Goal: Transaction & Acquisition: Purchase product/service

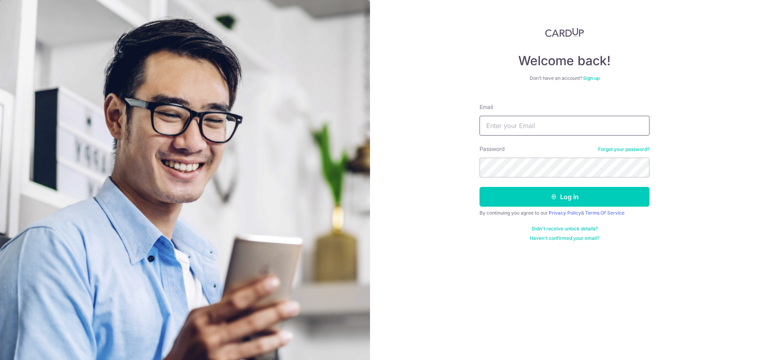
type input "[EMAIL_ADDRESS][DOMAIN_NAME]"
click at [561, 123] on input "[EMAIL_ADDRESS][DOMAIN_NAME]" at bounding box center [564, 126] width 170 height 20
drag, startPoint x: 672, startPoint y: 183, endPoint x: 653, endPoint y: 190, distance: 20.6
click at [670, 183] on div "Welcome back! Don’t have an account? Sign up Email mei@mcorporations.sg Passwor…" at bounding box center [564, 180] width 389 height 360
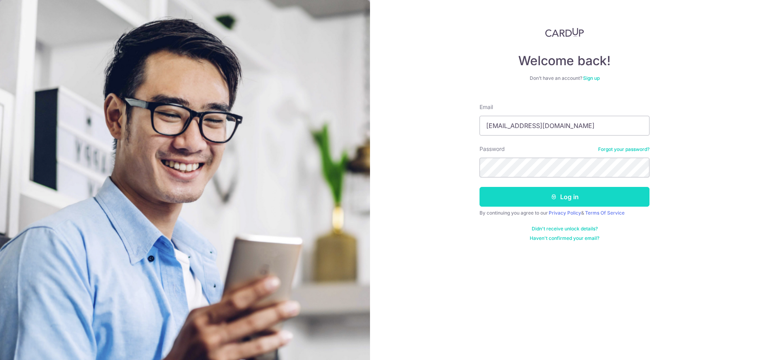
click at [583, 202] on button "Log in" at bounding box center [564, 197] width 170 height 20
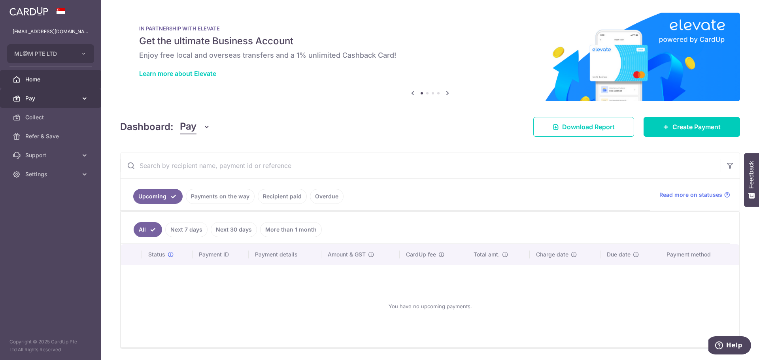
click at [68, 100] on span "Pay" at bounding box center [51, 98] width 52 height 8
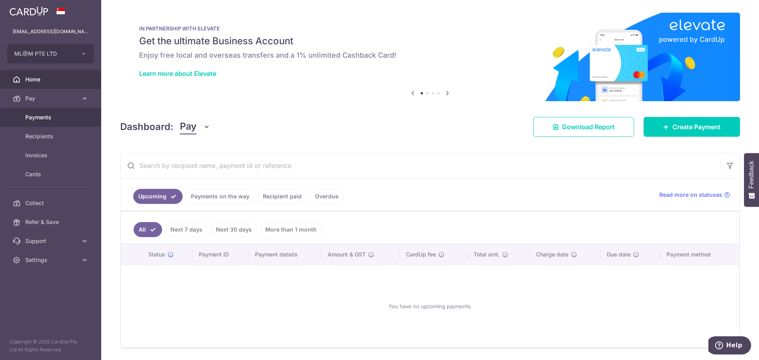
click at [52, 117] on span "Payments" at bounding box center [51, 117] width 52 height 8
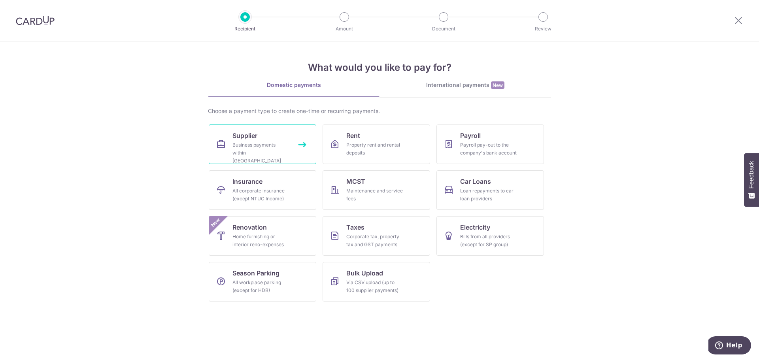
click at [246, 143] on div "Business payments within Singapore" at bounding box center [260, 153] width 57 height 24
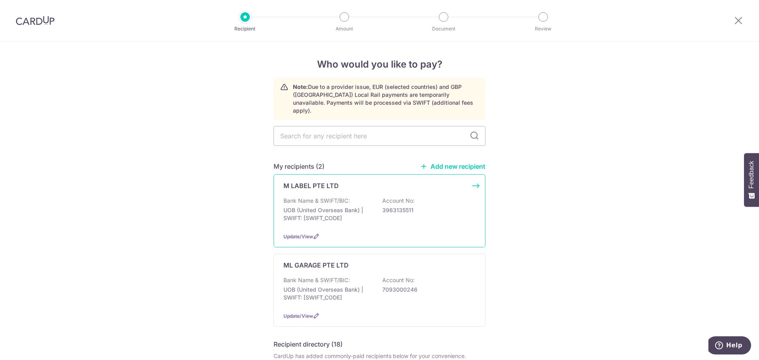
click at [317, 183] on div "M LABEL PTE LTD Bank Name & SWIFT/BIC: UOB (United Overseas Bank) | SWIFT: UOVB…" at bounding box center [380, 210] width 212 height 73
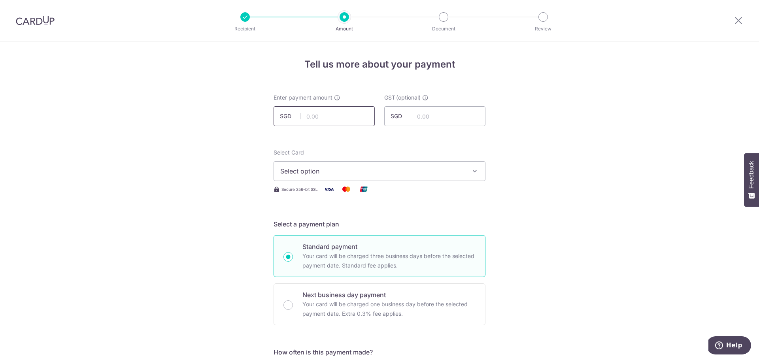
click at [323, 117] on input "text" at bounding box center [324, 116] width 101 height 20
type input "31,000.00"
click at [379, 175] on span "Select option" at bounding box center [372, 170] width 184 height 9
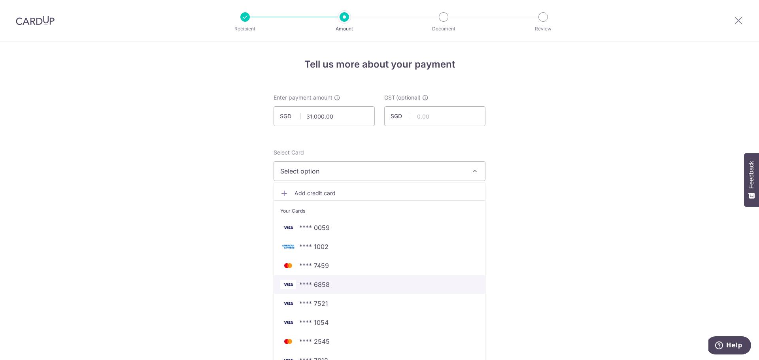
click at [328, 284] on span "**** 6858" at bounding box center [379, 284] width 198 height 9
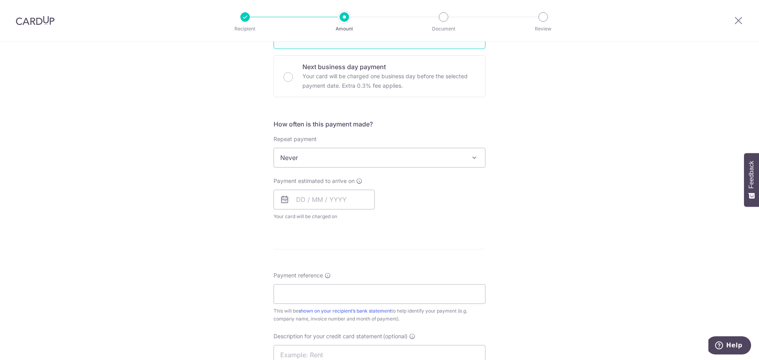
scroll to position [237, 0]
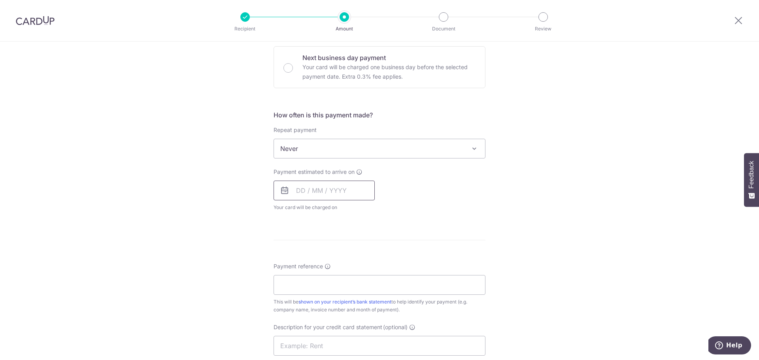
click at [321, 192] on input "text" at bounding box center [324, 191] width 101 height 20
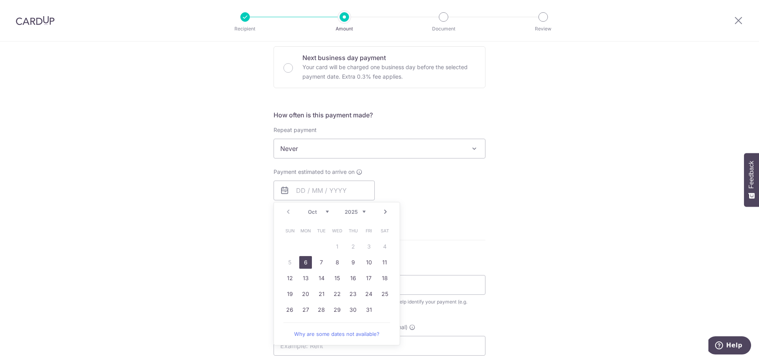
click at [304, 262] on link "6" at bounding box center [305, 262] width 13 height 13
type input "[DATE]"
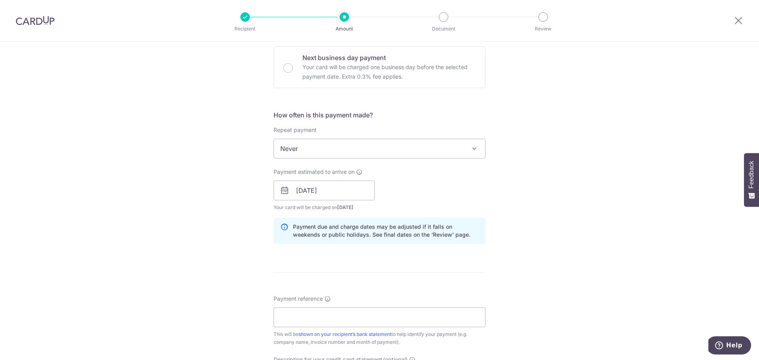
click at [521, 203] on div "Tell us more about your payment Enter payment amount SGD 31,000.00 31000.00 GST…" at bounding box center [379, 204] width 759 height 800
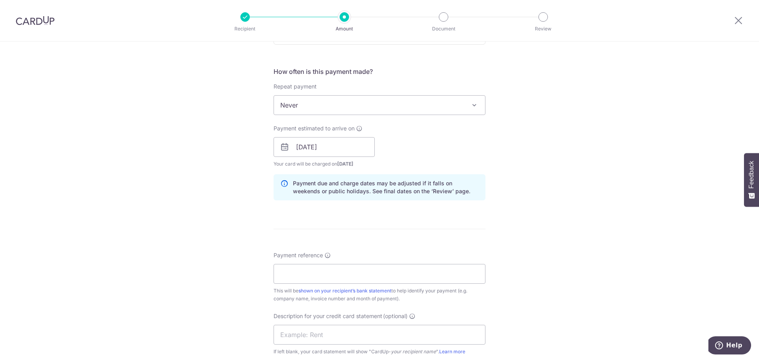
scroll to position [356, 0]
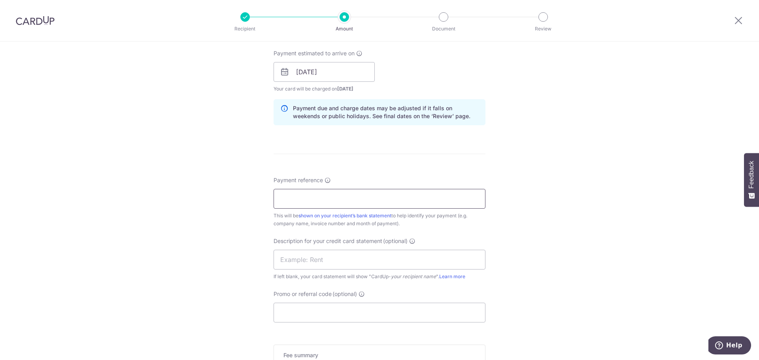
click at [327, 201] on input "Payment reference" at bounding box center [380, 199] width 212 height 20
drag, startPoint x: 289, startPoint y: 202, endPoint x: 260, endPoint y: 199, distance: 29.4
click at [260, 199] on div "Tell us more about your payment Enter payment amount SGD 31,000.00 31000.00 GST…" at bounding box center [379, 86] width 759 height 800
type input "MM175"
click at [225, 217] on div "Tell us more about your payment Enter payment amount SGD 31,000.00 31000.00 GST…" at bounding box center [379, 86] width 759 height 800
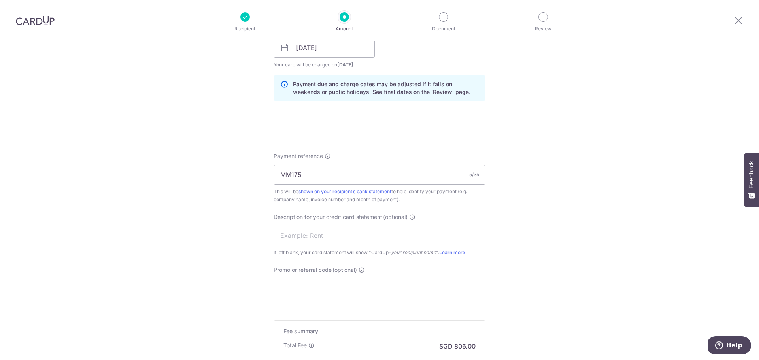
scroll to position [474, 0]
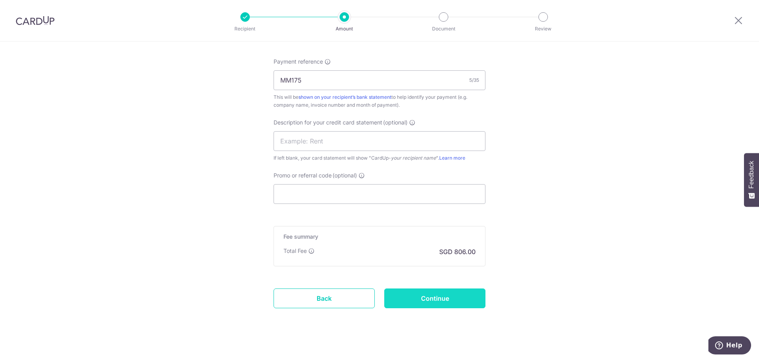
click at [447, 296] on input "Continue" at bounding box center [434, 299] width 101 height 20
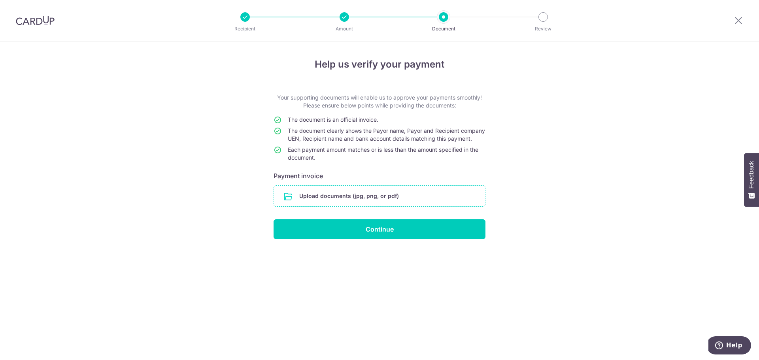
click at [370, 206] on input "file" at bounding box center [379, 196] width 211 height 21
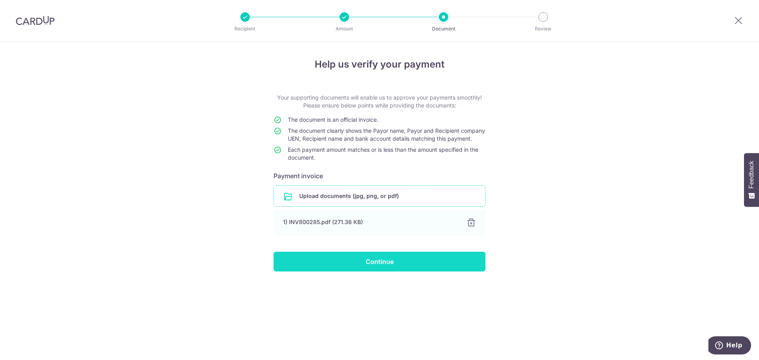
click at [396, 270] on input "Continue" at bounding box center [380, 262] width 212 height 20
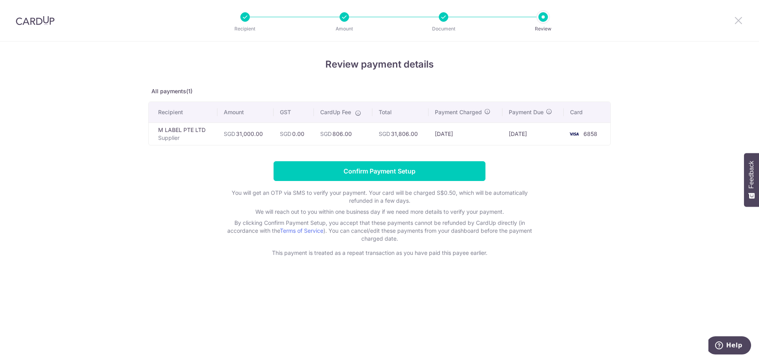
drag, startPoint x: 738, startPoint y: 21, endPoint x: 419, endPoint y: 42, distance: 319.7
click at [738, 21] on icon at bounding box center [738, 20] width 9 height 10
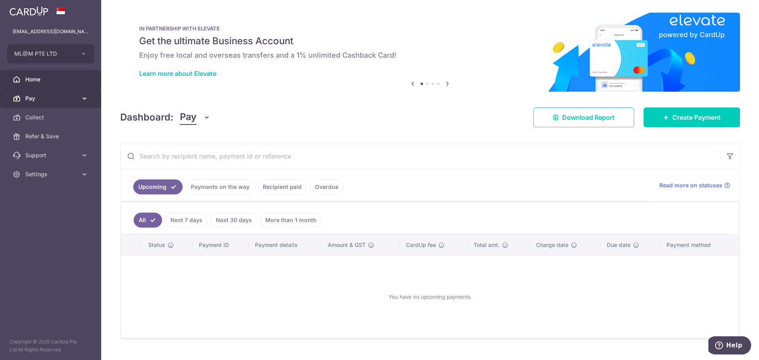
click at [43, 102] on link "Pay" at bounding box center [50, 98] width 101 height 19
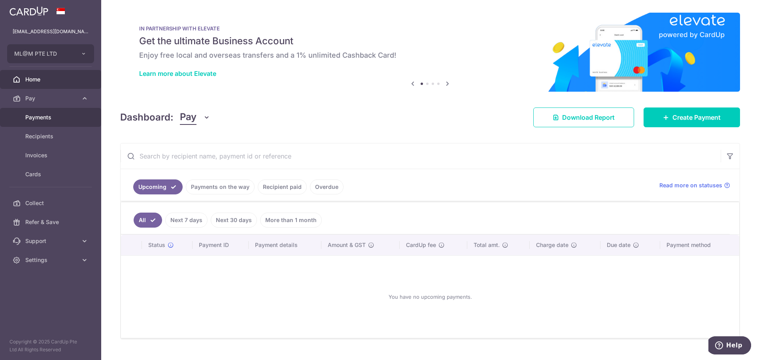
click at [40, 119] on span "Payments" at bounding box center [51, 117] width 52 height 8
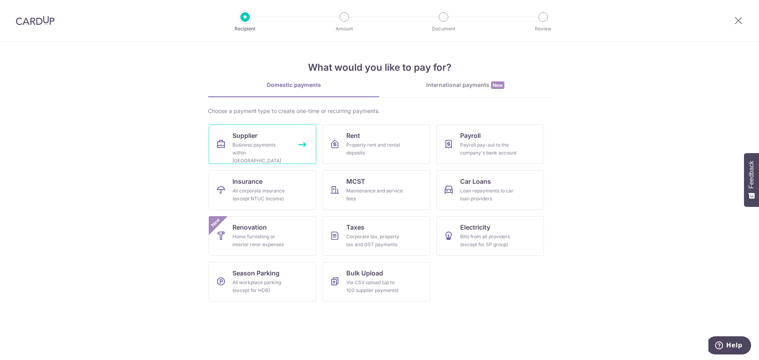
click at [251, 142] on div "Business payments within [GEOGRAPHIC_DATA]" at bounding box center [260, 153] width 57 height 24
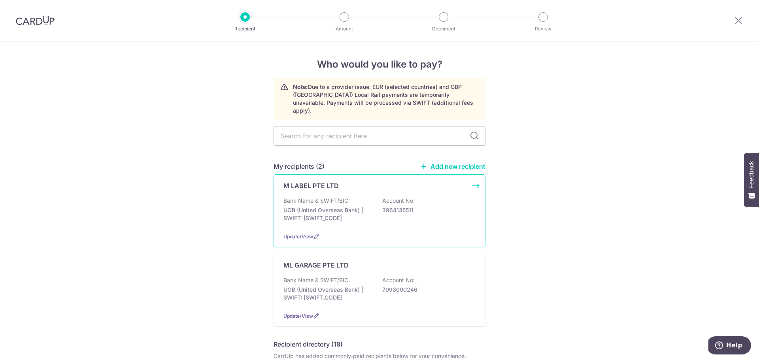
click at [383, 206] on p "3963135511" at bounding box center [426, 210] width 89 height 8
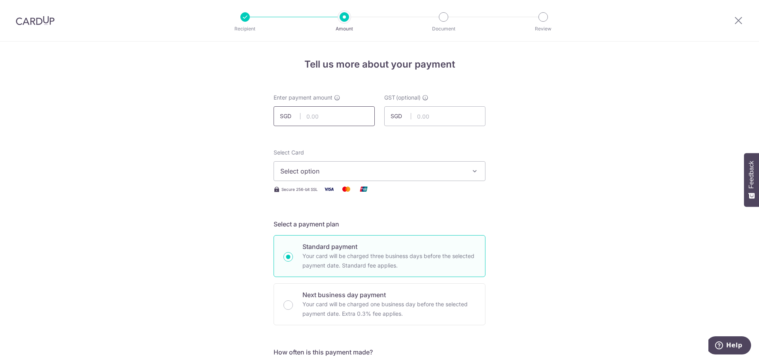
click at [321, 119] on input "text" at bounding box center [324, 116] width 101 height 20
type input "31,000.00"
click at [342, 171] on span "Select option" at bounding box center [372, 170] width 184 height 9
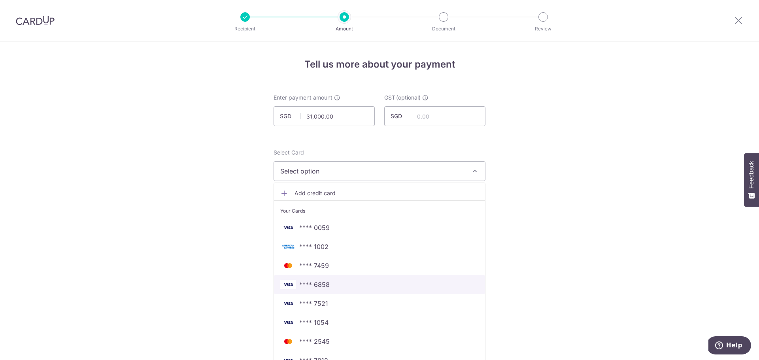
click at [314, 283] on span "**** 6858" at bounding box center [314, 284] width 30 height 9
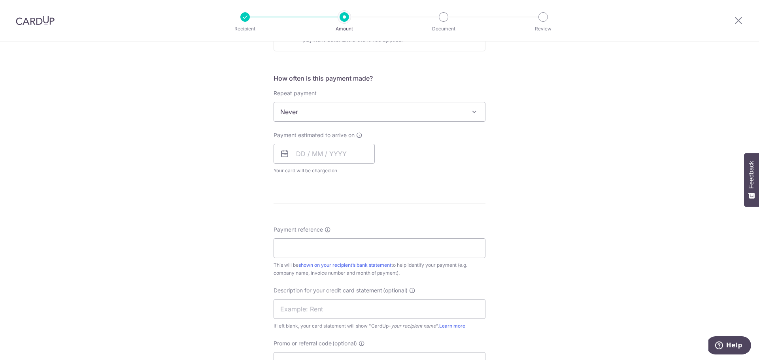
scroll to position [277, 0]
click at [322, 149] on input "text" at bounding box center [324, 151] width 101 height 20
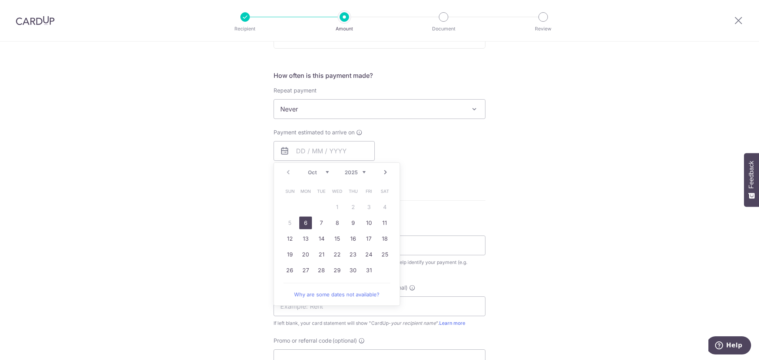
click at [305, 224] on link "6" at bounding box center [305, 223] width 13 height 13
type input "[DATE]"
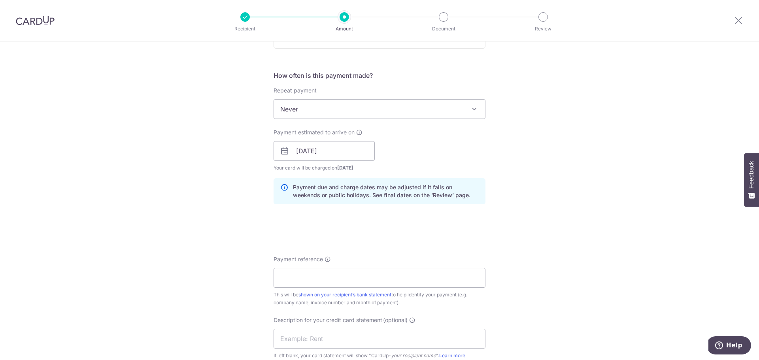
click at [553, 212] on div "Tell us more about your payment Enter payment amount SGD 31,000.00 31000.00 GST…" at bounding box center [379, 165] width 759 height 800
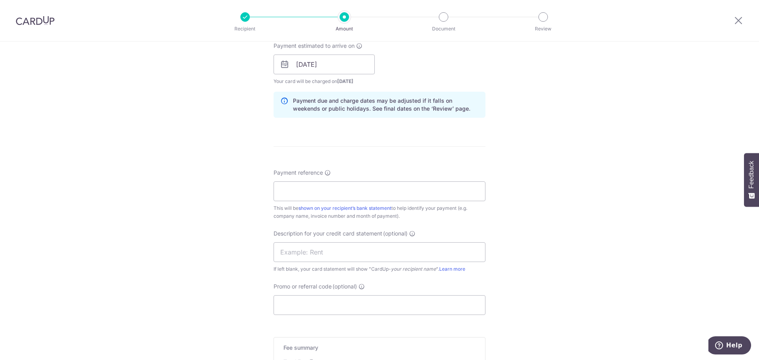
scroll to position [435, 0]
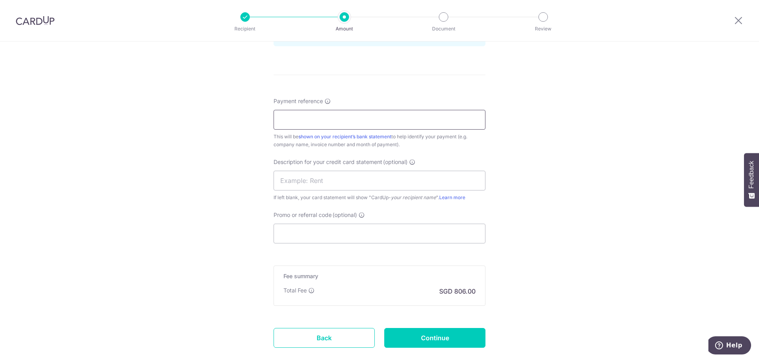
click at [366, 122] on input "Payment reference" at bounding box center [380, 120] width 212 height 20
click at [391, 235] on input "Promo or referral code (optional)" at bounding box center [380, 234] width 212 height 20
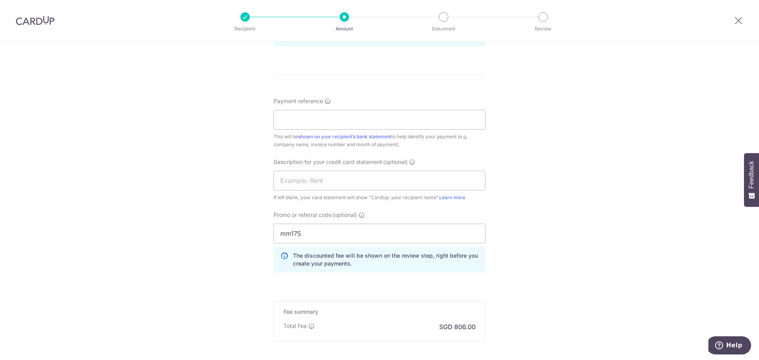
click at [578, 228] on div "Tell us more about your payment Enter payment amount SGD 31,000.00 31000.00 GST…" at bounding box center [379, 25] width 759 height 836
drag, startPoint x: 289, startPoint y: 233, endPoint x: 264, endPoint y: 234, distance: 25.7
click at [264, 234] on div "Tell us more about your payment Enter payment amount SGD 31,000.00 31000.00 GST…" at bounding box center [379, 25] width 759 height 836
type input "MM175"
click at [541, 211] on div "Tell us more about your payment Enter payment amount SGD 31,000.00 31000.00 GST…" at bounding box center [379, 25] width 759 height 836
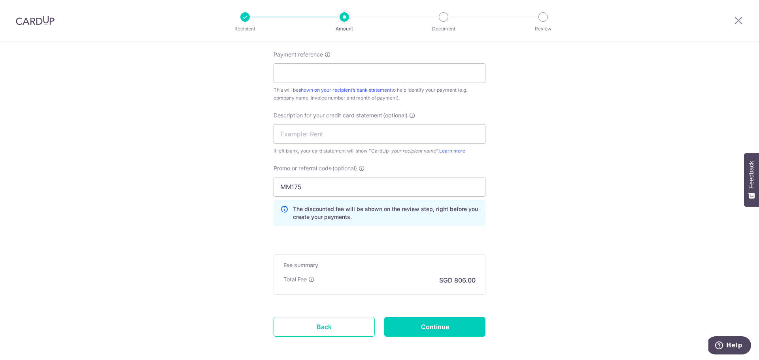
scroll to position [517, 0]
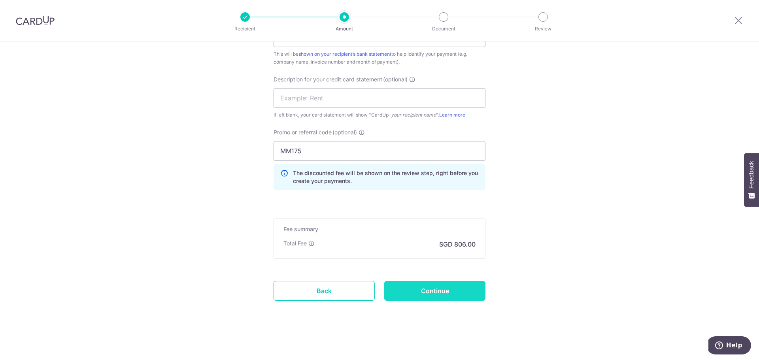
click at [421, 291] on input "Continue" at bounding box center [434, 291] width 101 height 20
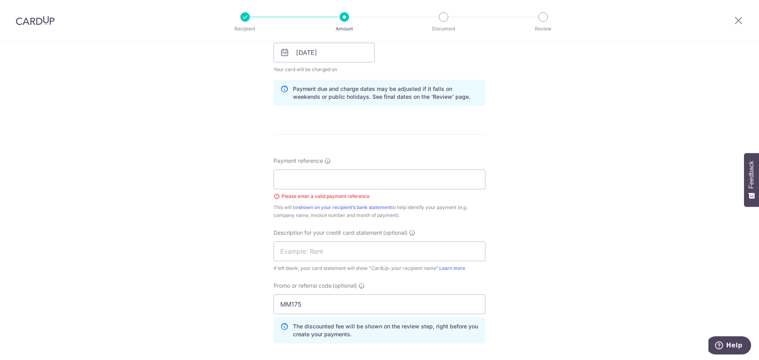
scroll to position [368, 0]
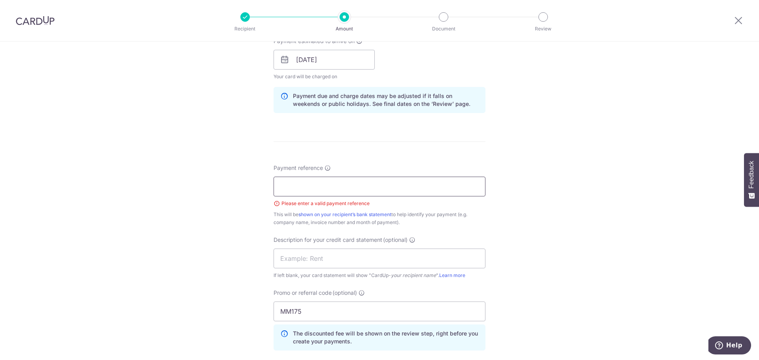
click at [338, 189] on input "Payment reference" at bounding box center [380, 187] width 212 height 20
type input "Cardup"
click at [550, 181] on div "Tell us more about your payment Enter payment amount SGD 31,000.00 31000.00 GST…" at bounding box center [379, 96] width 759 height 847
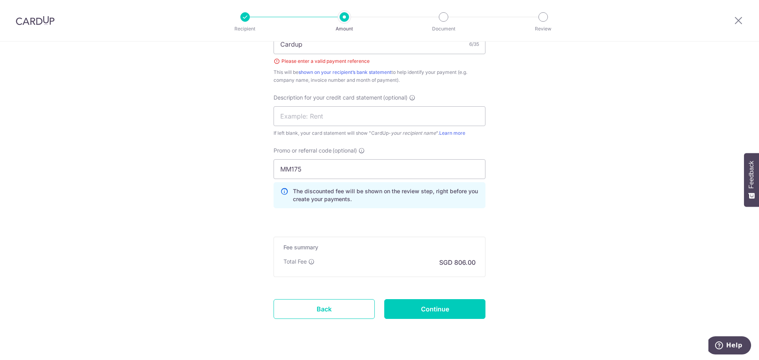
scroll to position [528, 0]
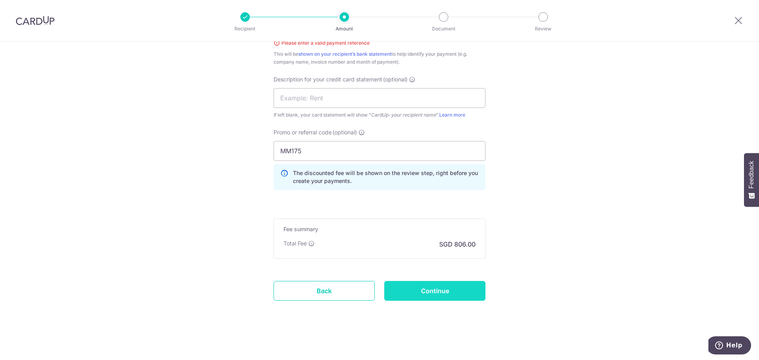
click at [431, 288] on input "Continue" at bounding box center [434, 291] width 101 height 20
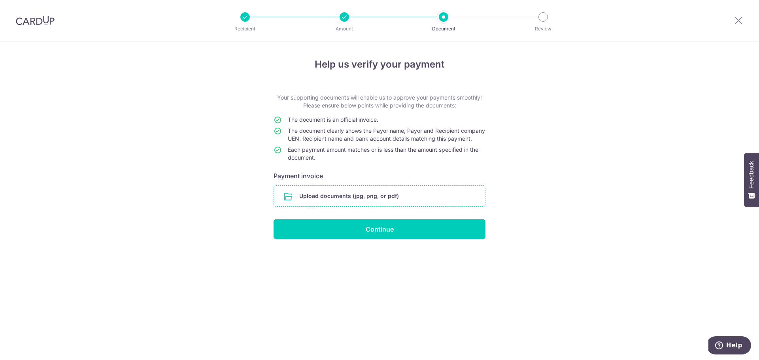
click at [370, 206] on input "file" at bounding box center [379, 196] width 211 height 21
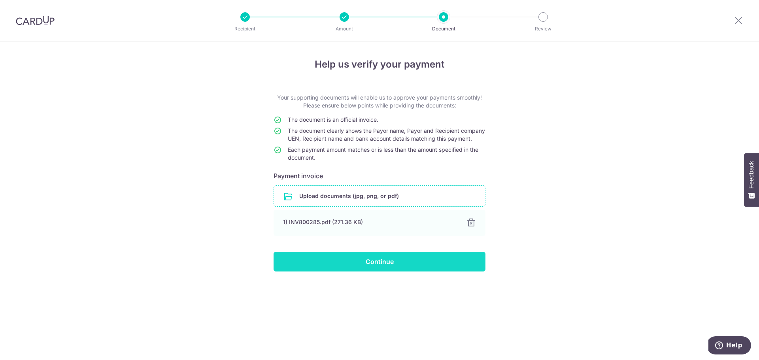
click at [373, 272] on input "Continue" at bounding box center [380, 262] width 212 height 20
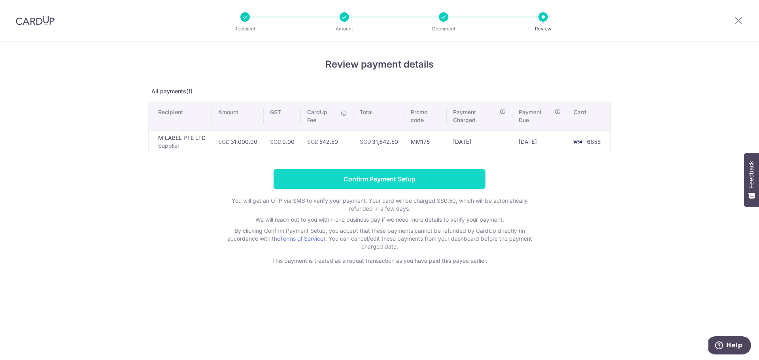
click at [406, 180] on input "Confirm Payment Setup" at bounding box center [380, 179] width 212 height 20
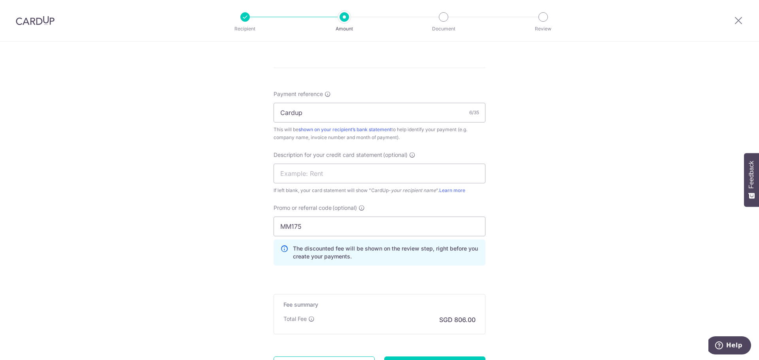
scroll to position [550, 0]
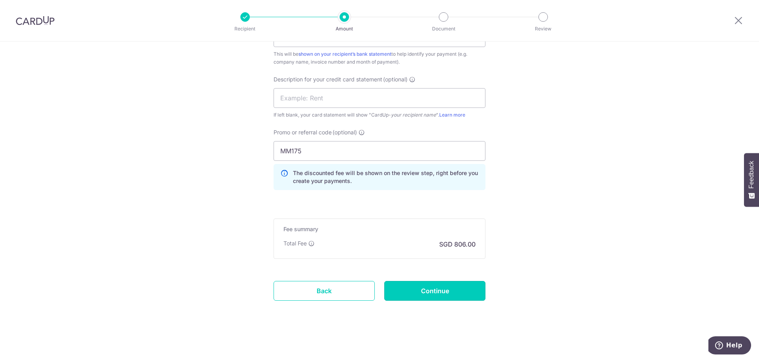
click at [432, 291] on input "Continue" at bounding box center [434, 291] width 101 height 20
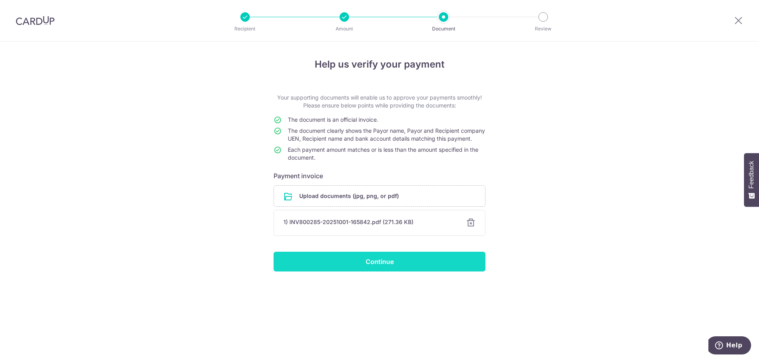
click at [382, 271] on input "Continue" at bounding box center [380, 262] width 212 height 20
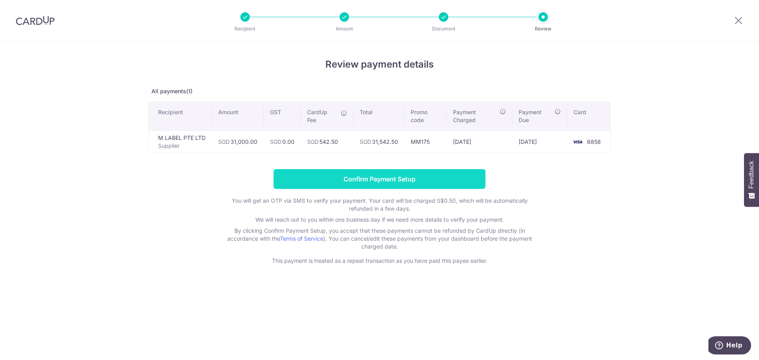
click at [433, 177] on input "Confirm Payment Setup" at bounding box center [380, 179] width 212 height 20
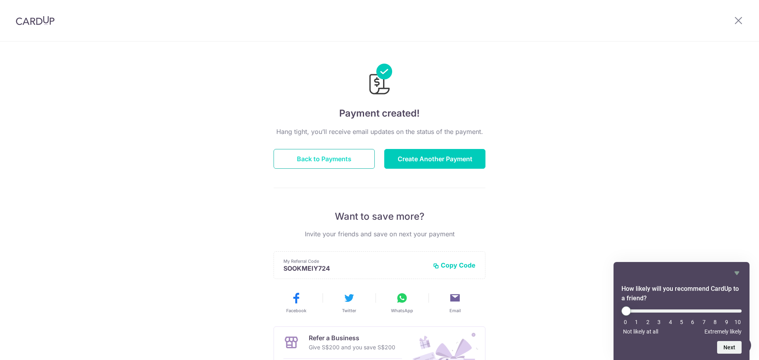
click at [312, 155] on button "Back to Payments" at bounding box center [324, 159] width 101 height 20
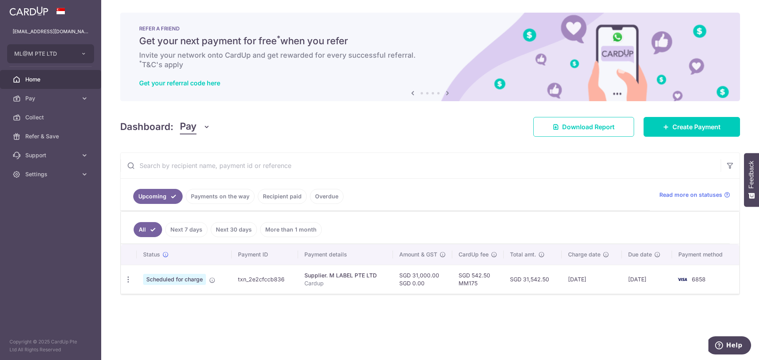
click at [275, 196] on link "Recipient paid" at bounding box center [282, 196] width 49 height 15
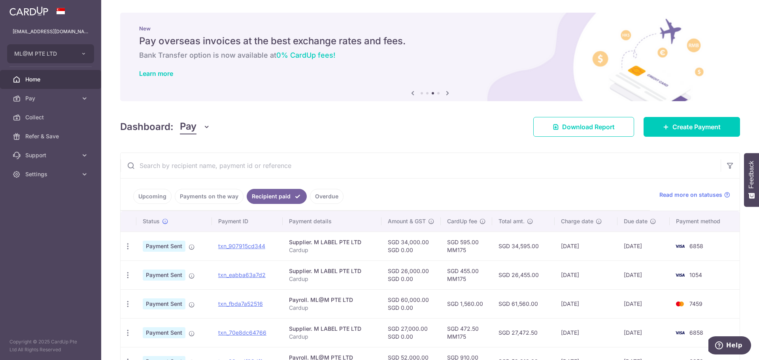
scroll to position [40, 0]
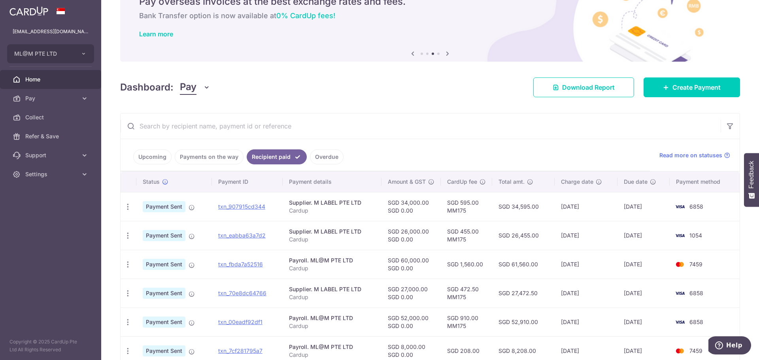
click at [159, 157] on link "Upcoming" at bounding box center [152, 156] width 38 height 15
